Goal: Book appointment/travel/reservation

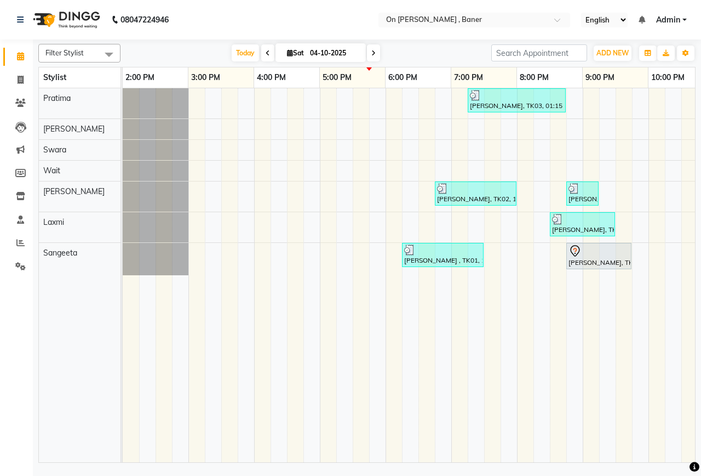
scroll to position [0, 395]
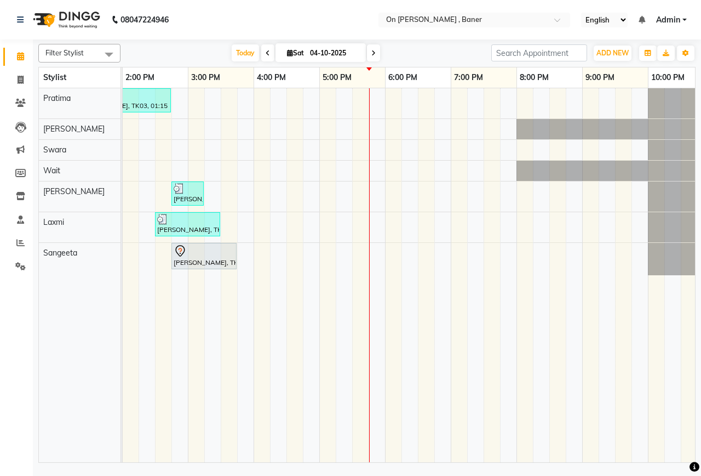
drag, startPoint x: 293, startPoint y: 285, endPoint x: 316, endPoint y: 282, distance: 23.2
drag, startPoint x: 316, startPoint y: 282, endPoint x: 262, endPoint y: 280, distance: 54.3
click at [262, 280] on td at bounding box center [262, 275] width 16 height 374
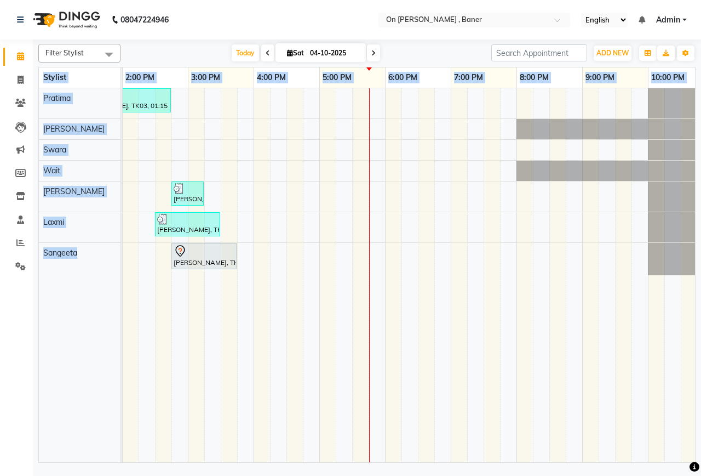
drag, startPoint x: 351, startPoint y: 463, endPoint x: 347, endPoint y: 455, distance: 9.1
click at [347, 455] on div "Filter Stylist Select All [PERSON_NAME] Swara Wait [PERSON_NAME] [PERSON_NAME] …" at bounding box center [367, 252] width 668 height 426
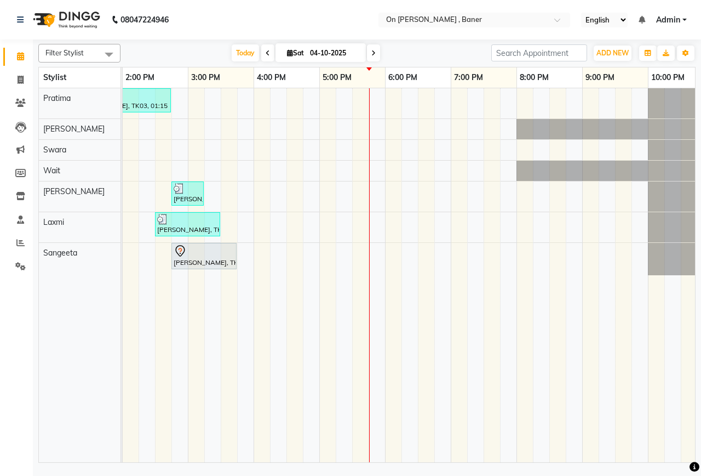
click at [529, 346] on td at bounding box center [525, 275] width 16 height 374
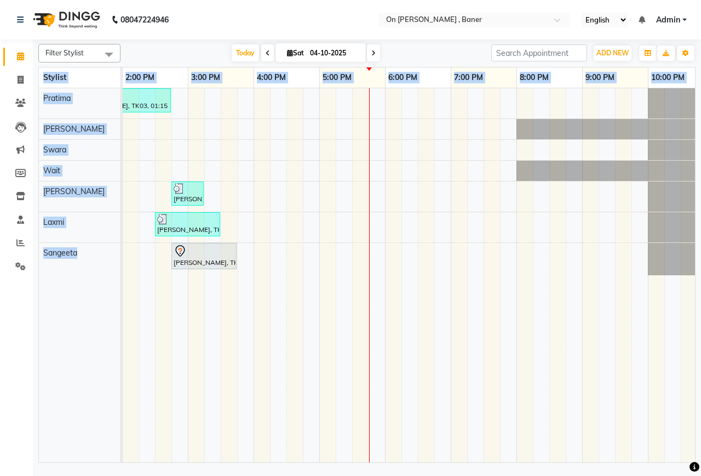
click at [529, 346] on td at bounding box center [525, 275] width 16 height 374
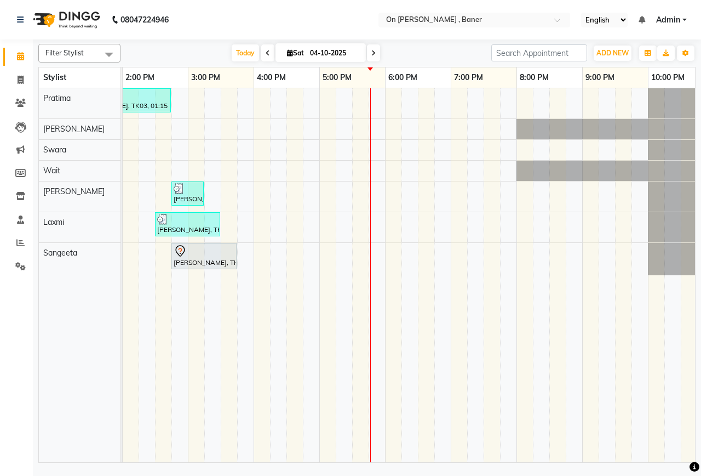
drag, startPoint x: 529, startPoint y: 339, endPoint x: 460, endPoint y: 295, distance: 82.1
click at [460, 295] on td at bounding box center [459, 275] width 16 height 374
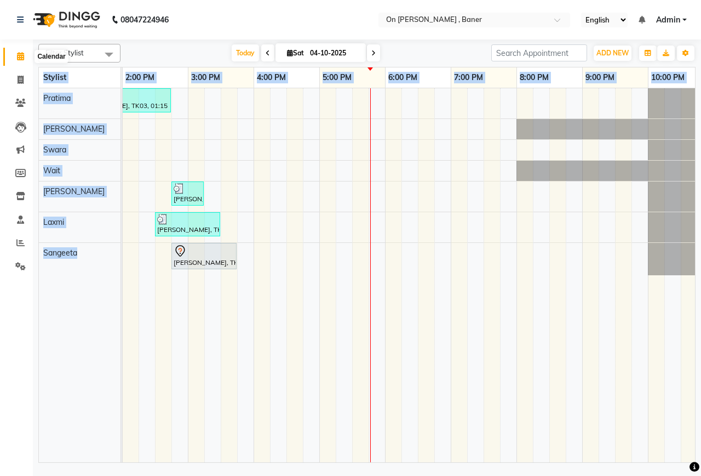
click at [15, 55] on span at bounding box center [20, 56] width 19 height 13
click at [20, 56] on icon at bounding box center [20, 56] width 7 height 8
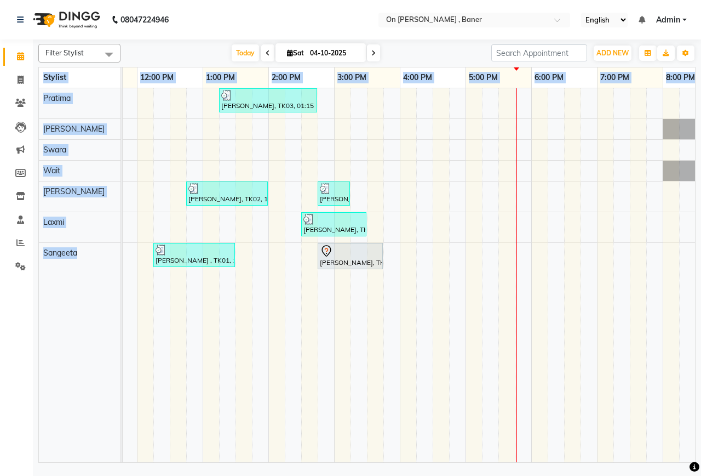
scroll to position [0, 240]
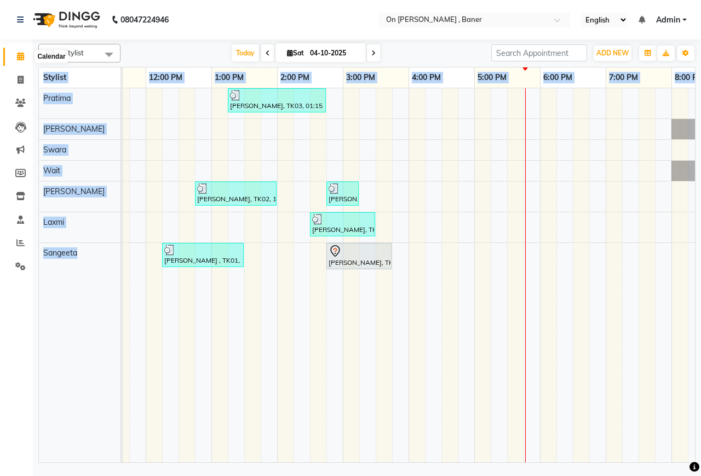
click at [19, 54] on icon at bounding box center [20, 56] width 7 height 8
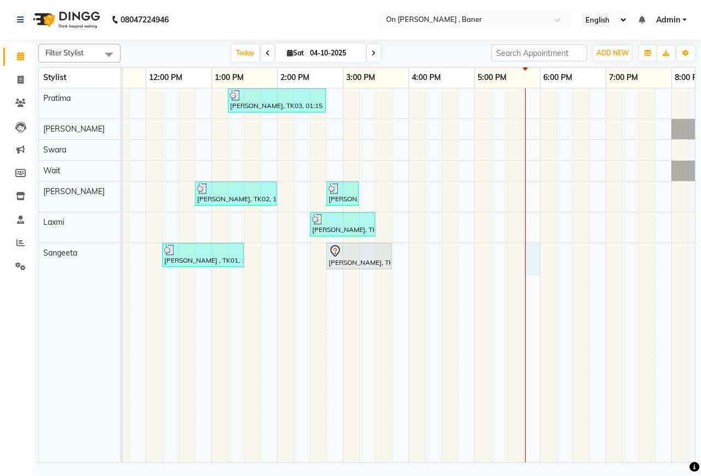
click at [528, 247] on div "[PERSON_NAME], TK03, 01:15 PM-02:45 PM, Extra15 Mins: Deep Tissue Full Body Mas…" at bounding box center [376, 275] width 986 height 374
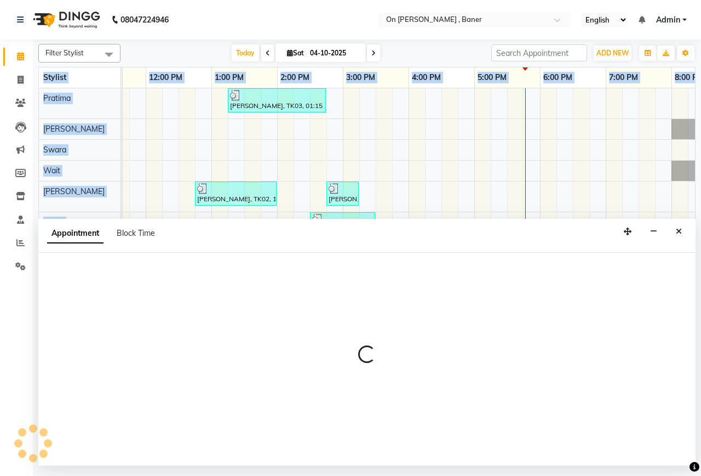
select select "64480"
select select "tentative"
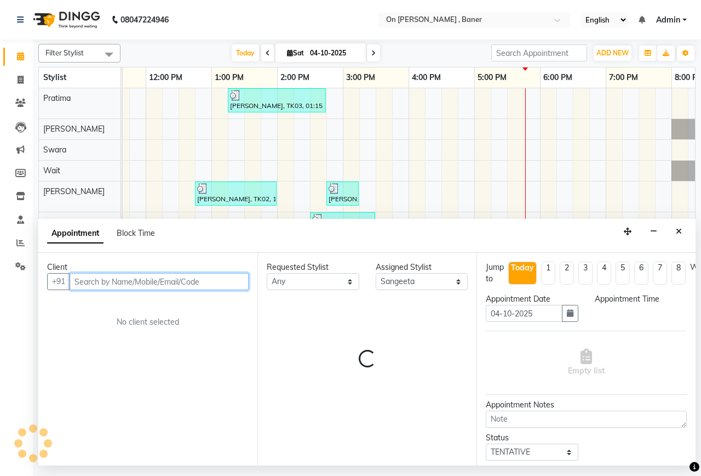
select select "1065"
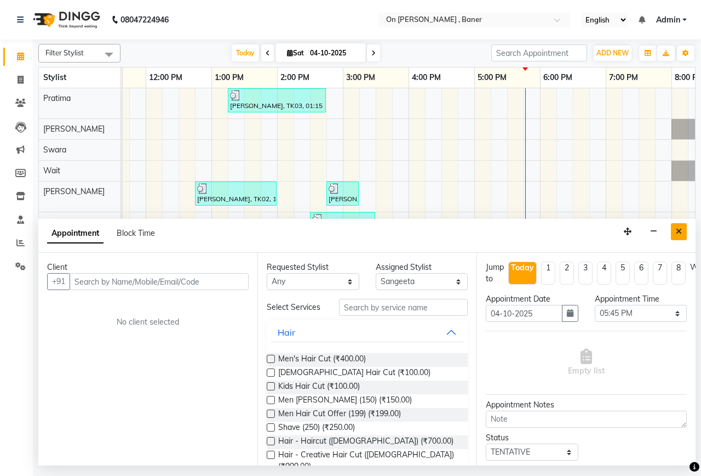
click at [683, 234] on button "Close" at bounding box center [679, 231] width 16 height 17
